Goal: Find specific page/section: Find specific page/section

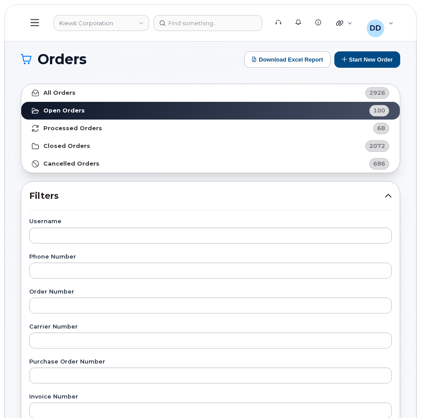
click at [26, 19] on button at bounding box center [35, 23] width 28 height 26
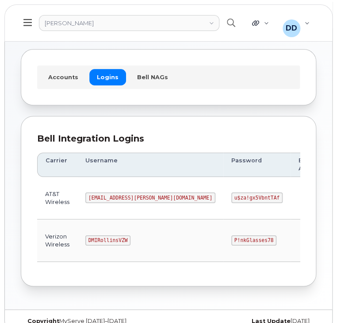
scroll to position [49, 0]
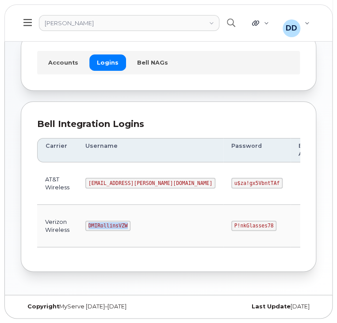
drag, startPoint x: 124, startPoint y: 223, endPoint x: 85, endPoint y: 223, distance: 39.4
click at [85, 223] on code "DMIRollinsVZW" at bounding box center [107, 226] width 45 height 11
copy code "DMIRollinsVZW"
drag, startPoint x: 203, startPoint y: 224, endPoint x: 164, endPoint y: 222, distance: 39.4
click at [231, 222] on code "P!nkGlasses78" at bounding box center [253, 226] width 45 height 11
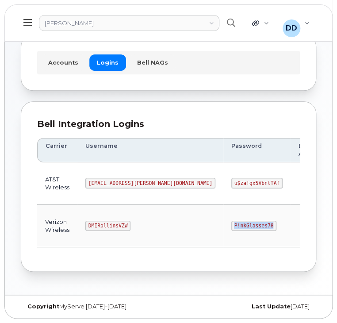
copy code "P!nkGlasses78"
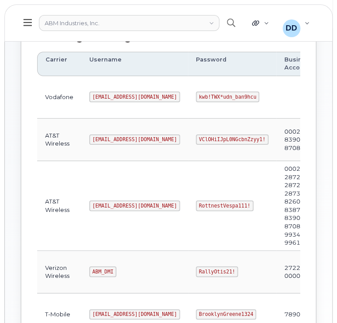
scroll to position [135, 0]
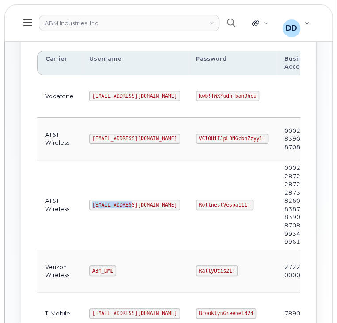
drag, startPoint x: 130, startPoint y: 204, endPoint x: 88, endPoint y: 204, distance: 42.0
click at [88, 204] on td "[EMAIL_ADDRESS][DOMAIN_NAME]" at bounding box center [134, 205] width 107 height 90
copy code "[EMAIL_ADDRESS][DOMAIN_NAME]"
drag, startPoint x: 203, startPoint y: 205, endPoint x: 162, endPoint y: 205, distance: 41.6
click at [188, 205] on td "RottnestVespa111!" at bounding box center [232, 205] width 88 height 90
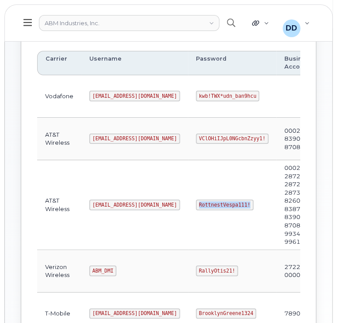
copy code "RottnestVespa111!"
